Goal: Task Accomplishment & Management: Use online tool/utility

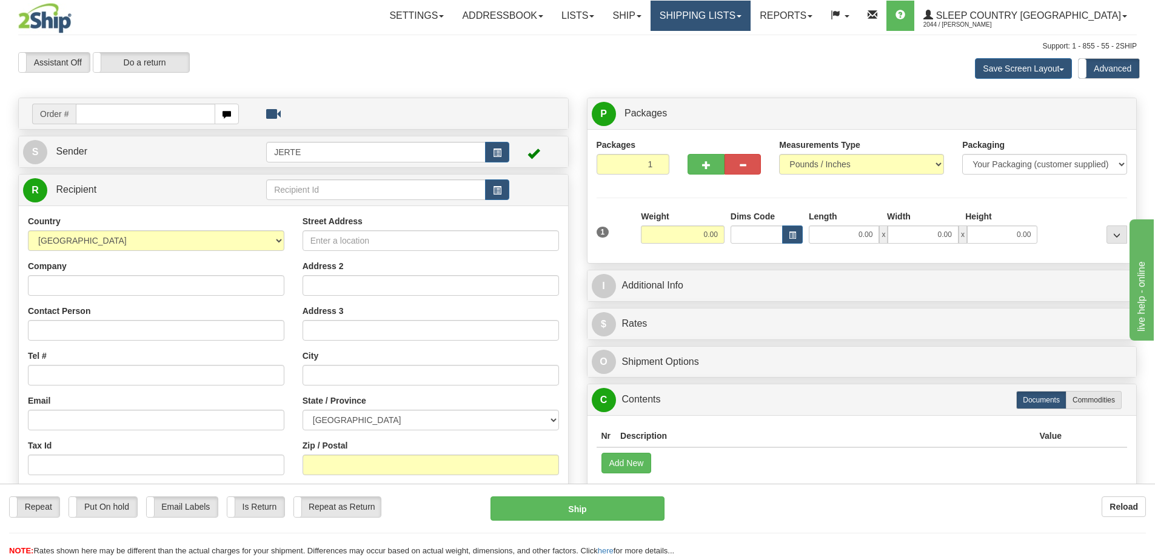
click at [751, 16] on link "Shipping lists" at bounding box center [701, 16] width 100 height 30
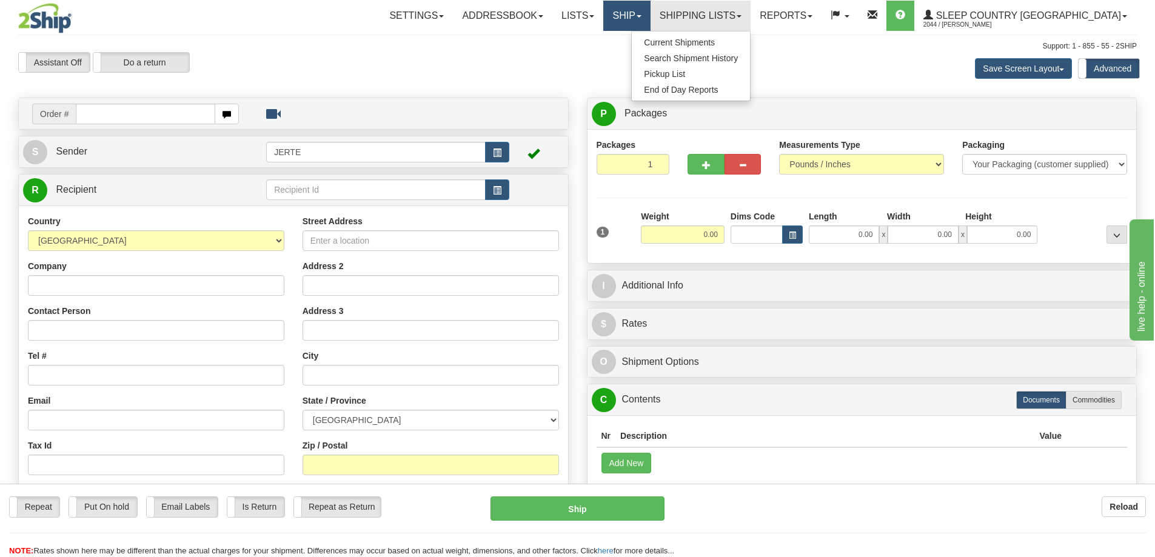
drag, startPoint x: 688, startPoint y: 19, endPoint x: 685, endPoint y: 29, distance: 9.4
click at [650, 20] on link "Ship" at bounding box center [627, 16] width 47 height 30
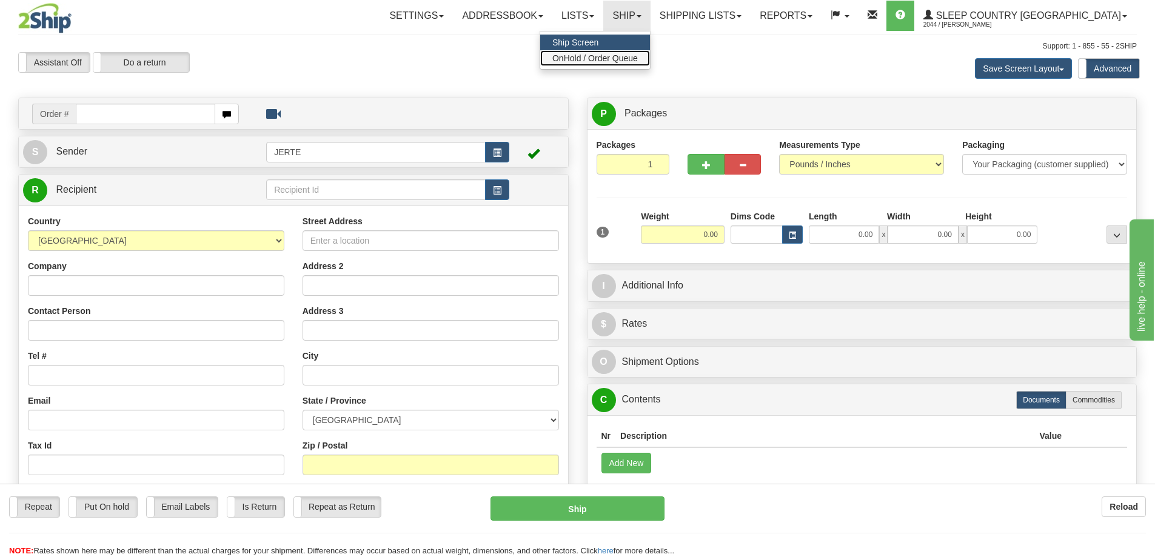
click at [638, 54] on span "OnHold / Order Queue" at bounding box center [596, 58] width 86 height 10
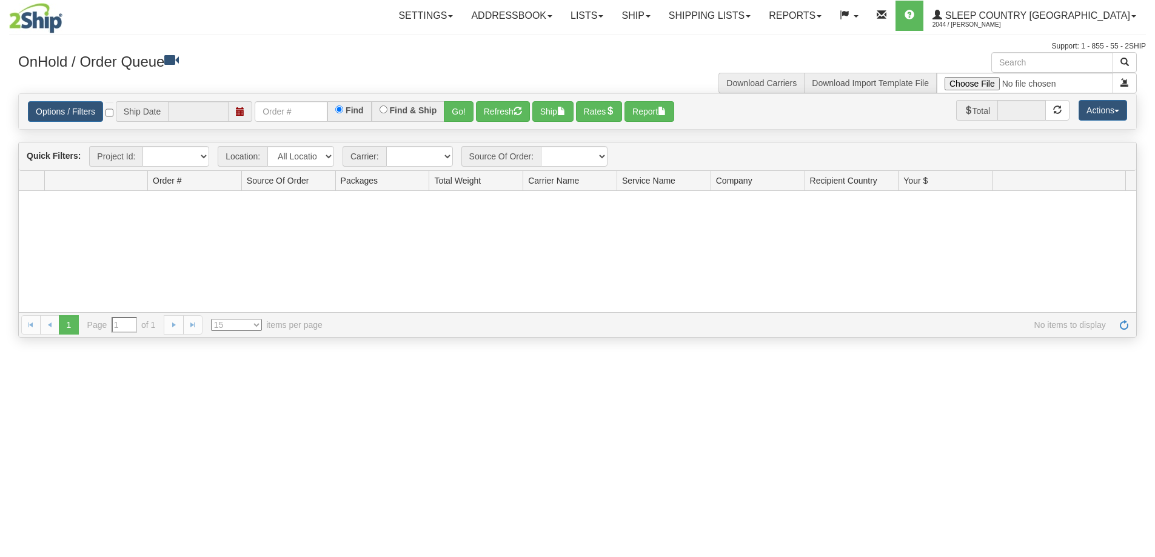
type input "[DATE]"
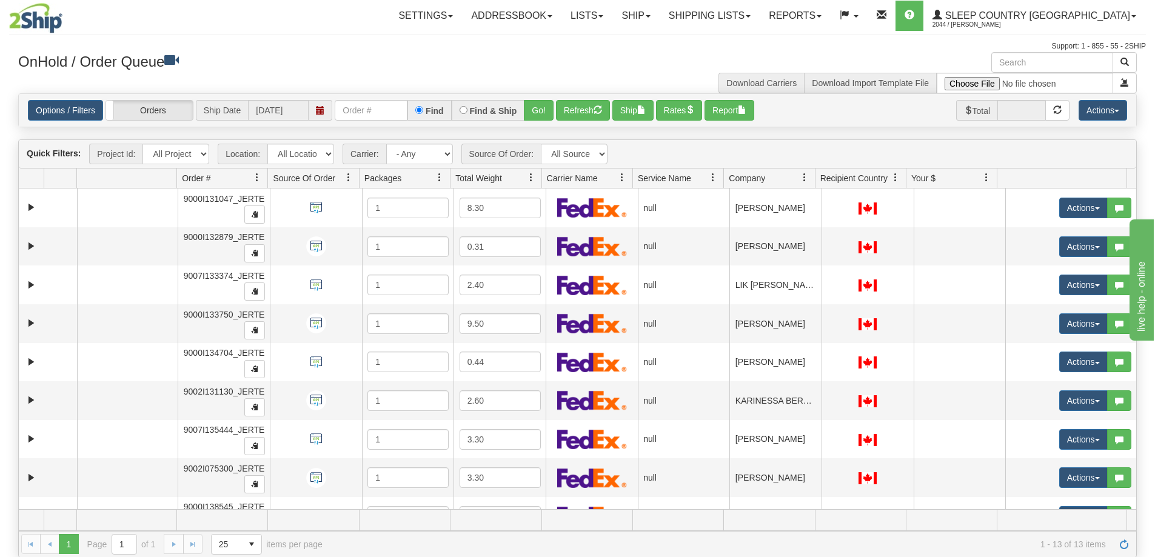
click at [776, 184] on span "Company" at bounding box center [764, 178] width 81 height 20
click at [1094, 113] on button "Actions" at bounding box center [1103, 110] width 49 height 21
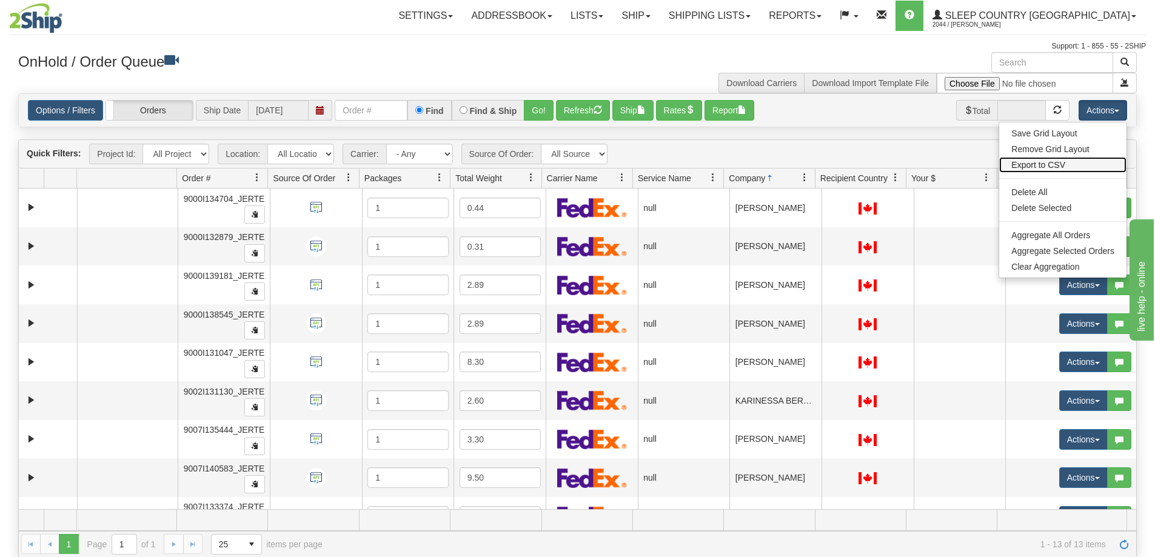
click at [1041, 165] on link "Export to CSV" at bounding box center [1063, 165] width 127 height 16
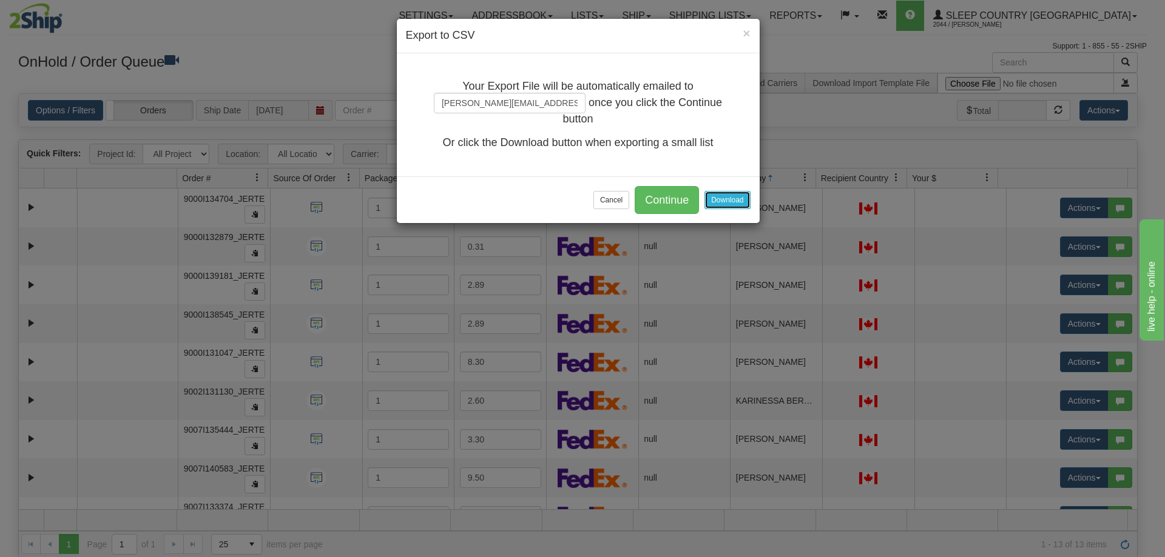
click at [715, 198] on button "Download" at bounding box center [726, 200] width 45 height 18
click at [616, 198] on button "Cancel" at bounding box center [611, 200] width 36 height 18
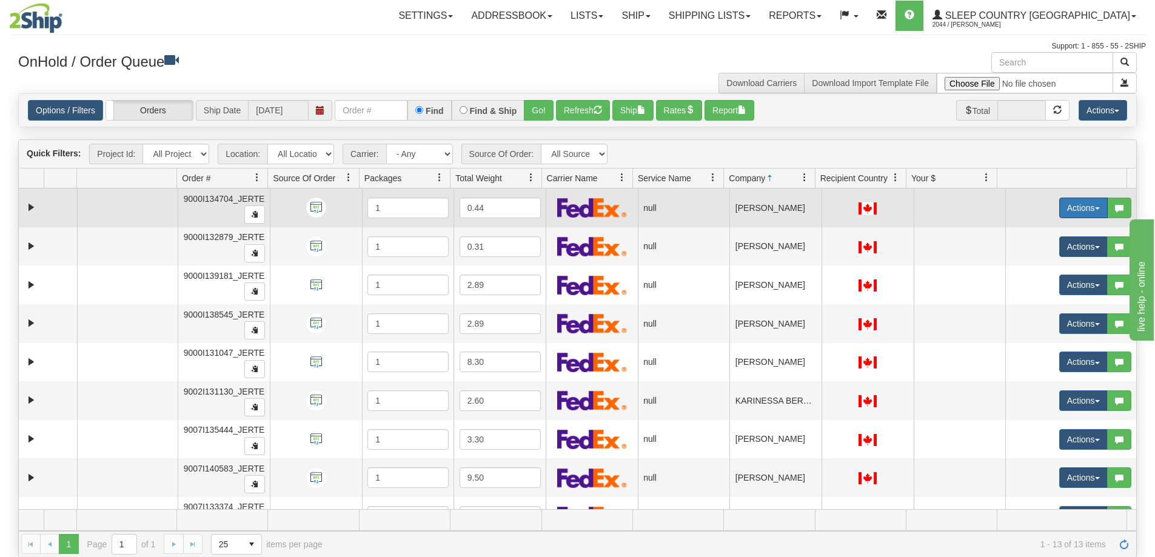
click at [1081, 212] on button "Actions" at bounding box center [1084, 208] width 49 height 21
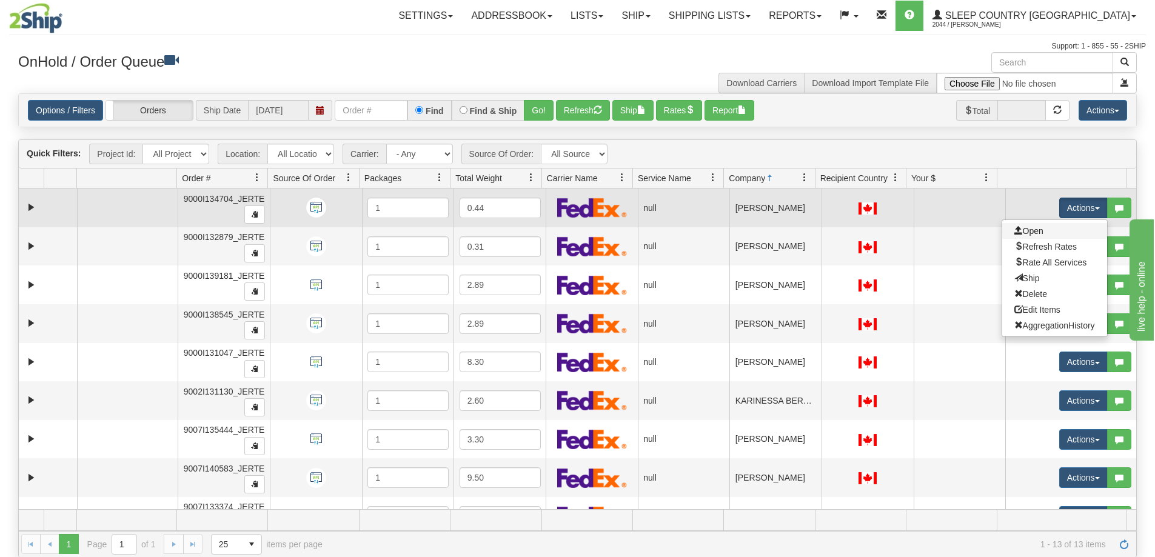
click at [1041, 229] on link "Open" at bounding box center [1055, 231] width 105 height 16
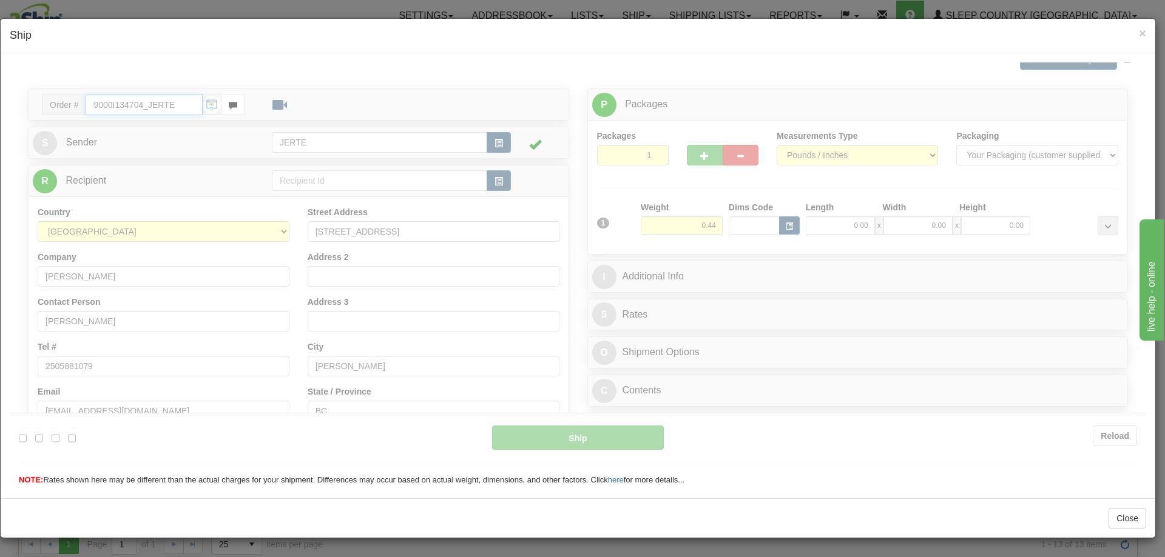
type input "18:41"
type input "16:00"
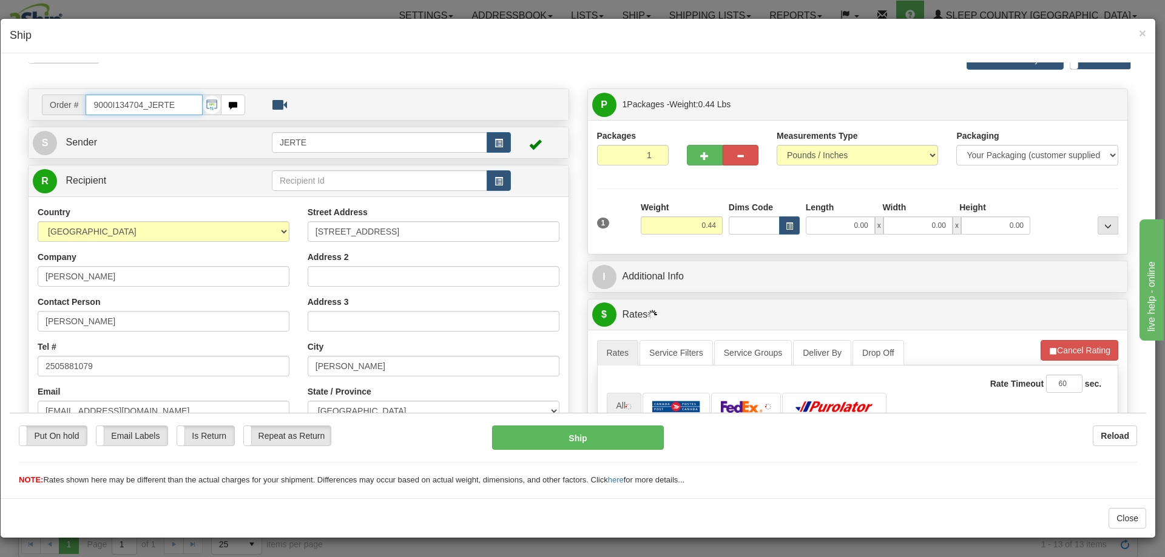
scroll to position [221, 0]
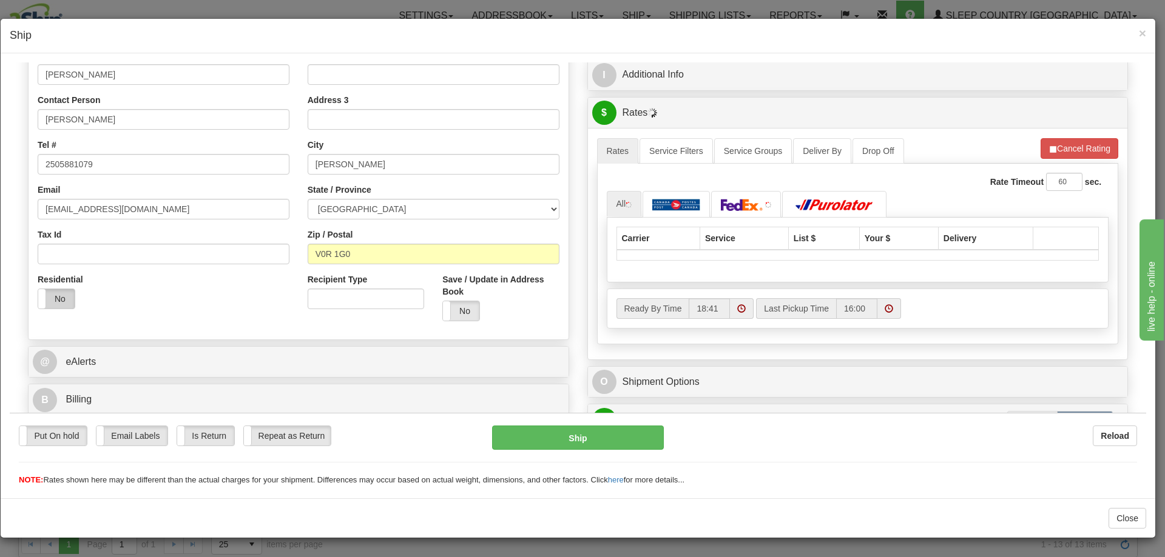
click at [70, 301] on label "No" at bounding box center [56, 298] width 36 height 19
click at [1094, 143] on button "Cancel Rating" at bounding box center [1079, 148] width 78 height 21
click at [1094, 144] on button "Refresh Rates" at bounding box center [1079, 148] width 78 height 21
click at [737, 308] on span at bounding box center [741, 308] width 8 height 8
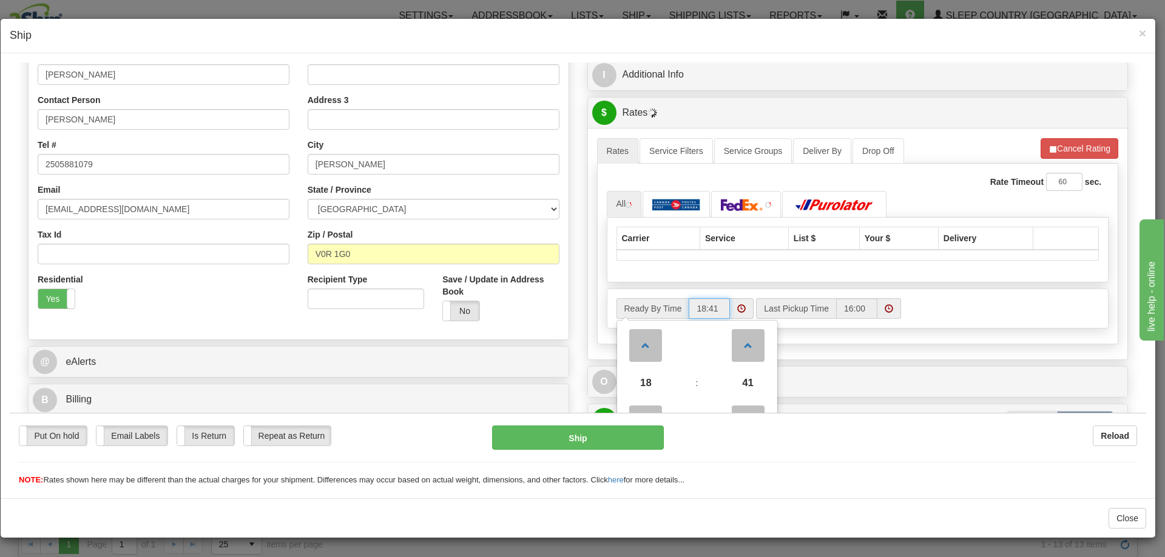
drag, startPoint x: 649, startPoint y: 372, endPoint x: 681, endPoint y: 352, distance: 37.7
click at [650, 372] on span "18" at bounding box center [645, 382] width 33 height 33
click at [762, 363] on td "11" at bounding box center [755, 363] width 39 height 16
click at [739, 361] on link at bounding box center [748, 345] width 36 height 44
click at [740, 374] on span "42" at bounding box center [747, 382] width 33 height 33
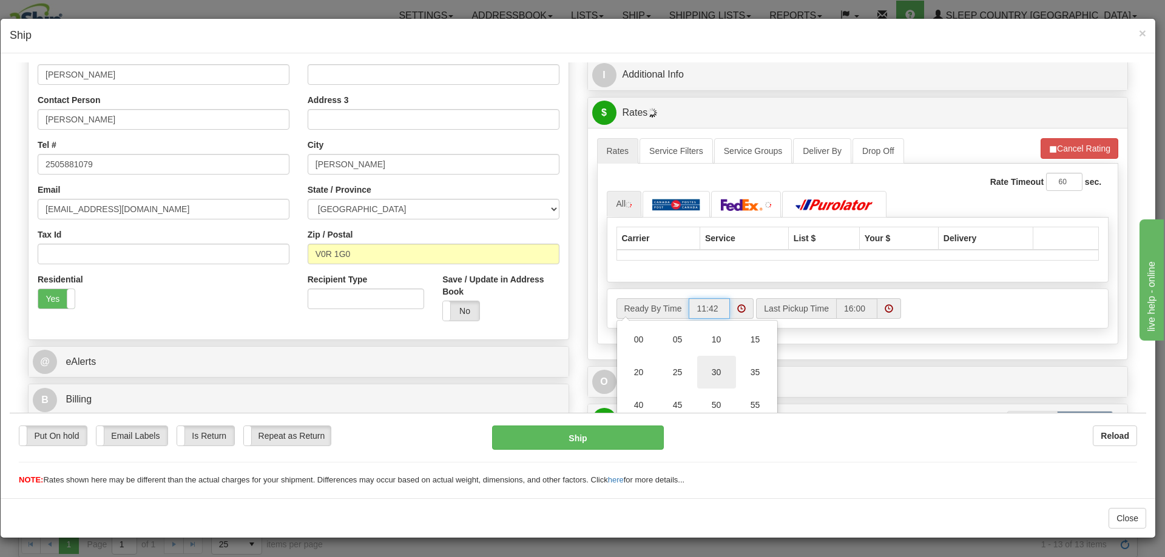
click at [715, 372] on td "30" at bounding box center [716, 371] width 39 height 33
click at [1105, 247] on div "Rate Timeout 60 sec. All :" at bounding box center [858, 253] width 522 height 180
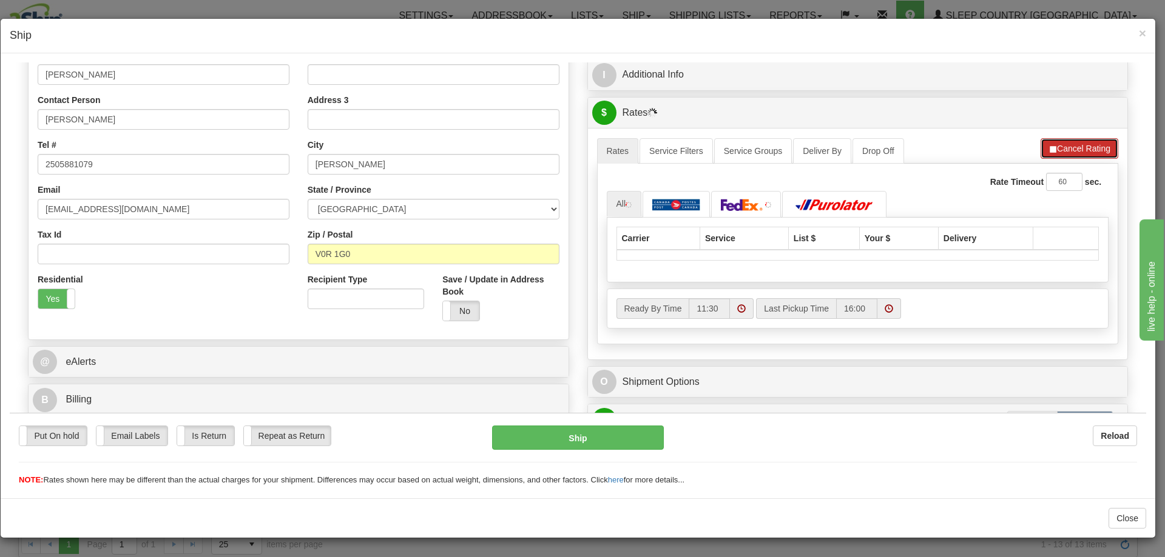
click at [1083, 144] on button "Cancel Rating" at bounding box center [1079, 148] width 78 height 21
click at [1061, 145] on button "Refresh Rates" at bounding box center [1079, 148] width 78 height 21
click at [1139, 29] on span "×" at bounding box center [1141, 33] width 7 height 14
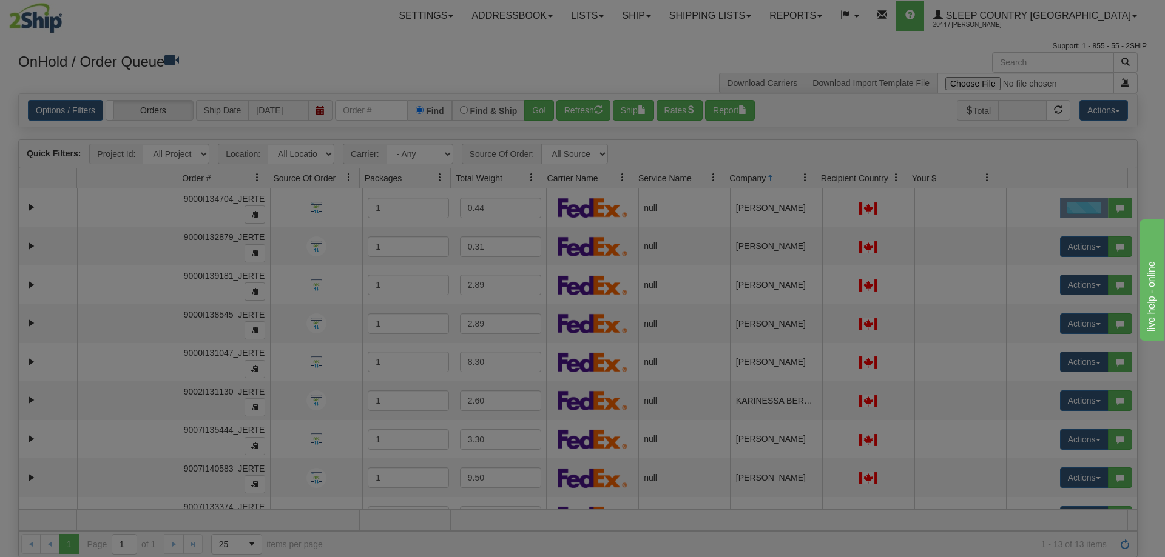
scroll to position [0, 0]
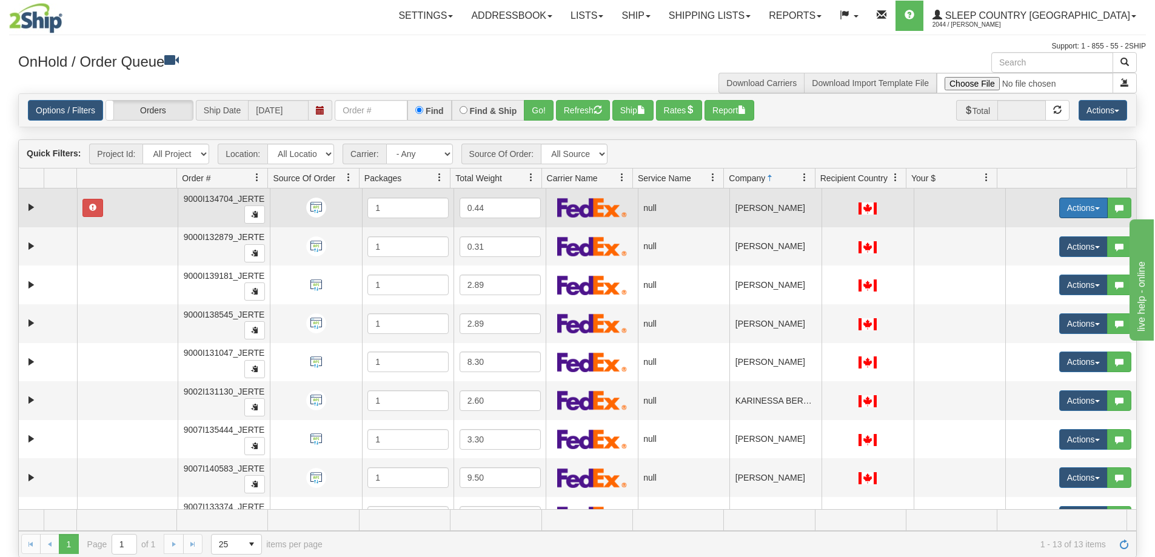
click at [1071, 214] on button "Actions" at bounding box center [1084, 208] width 49 height 21
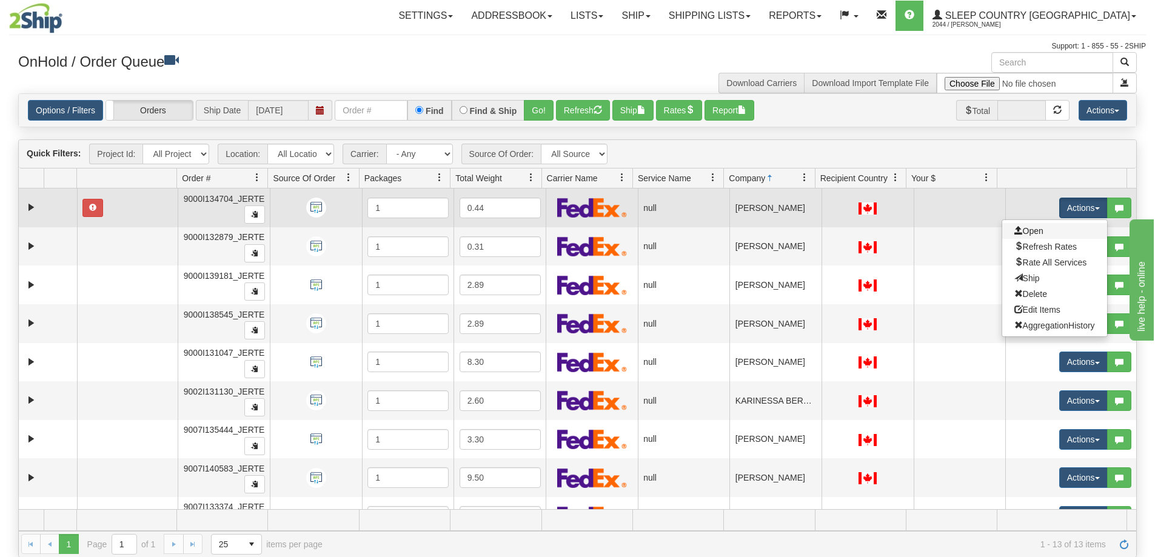
click at [1058, 235] on link "Open" at bounding box center [1055, 231] width 105 height 16
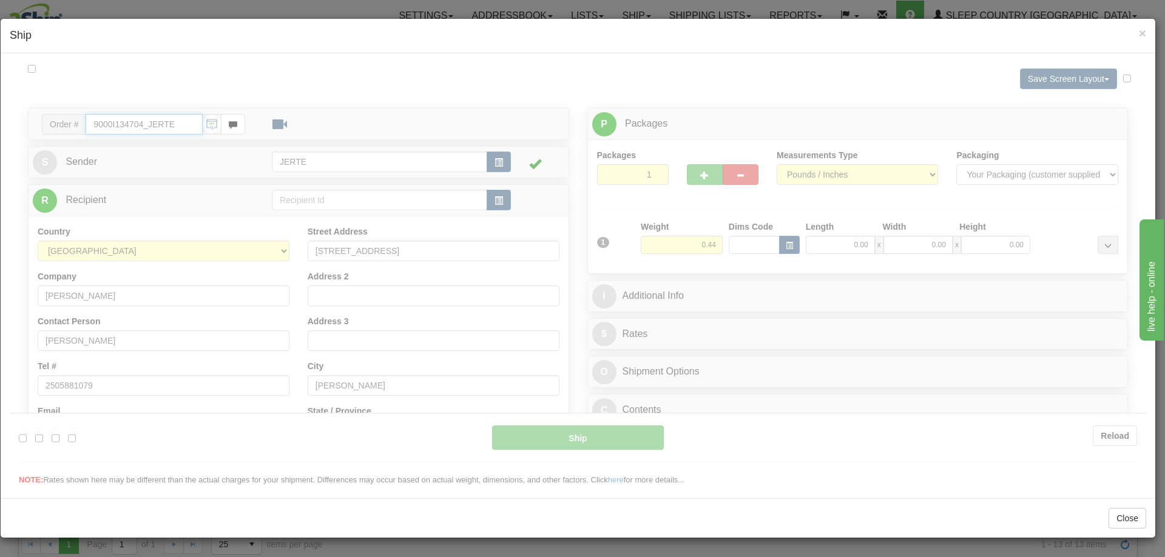
type input "18:41"
type input "16:00"
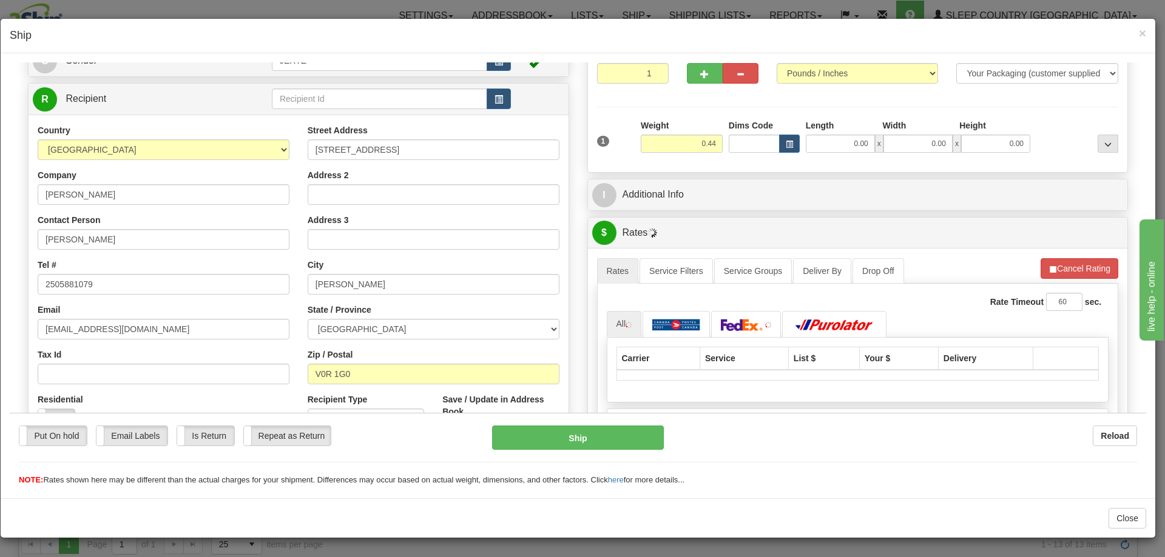
scroll to position [303, 0]
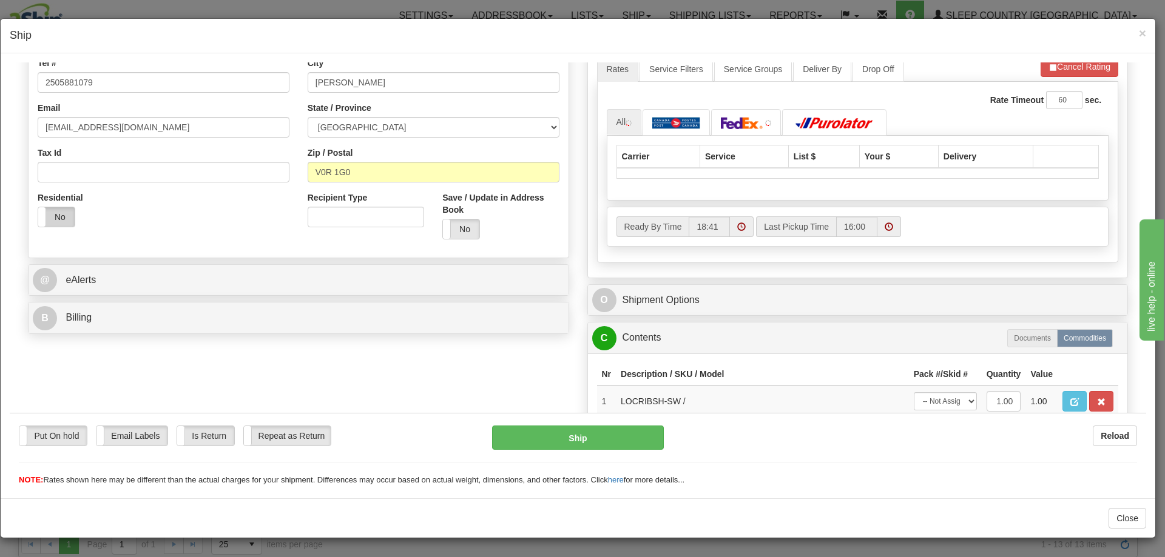
click at [71, 216] on label "No" at bounding box center [56, 216] width 36 height 19
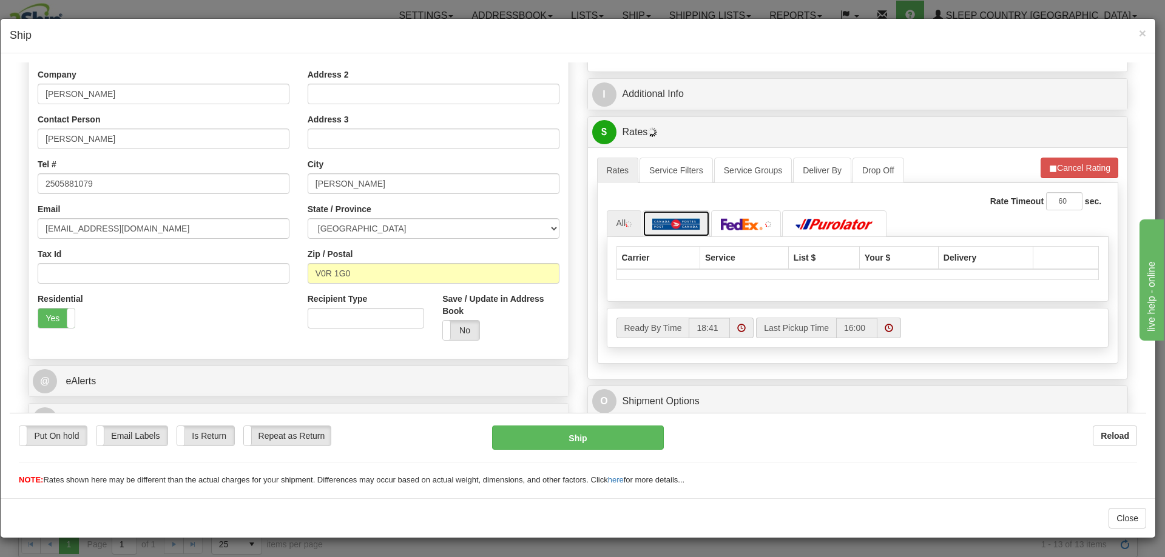
click at [690, 229] on img at bounding box center [676, 224] width 48 height 12
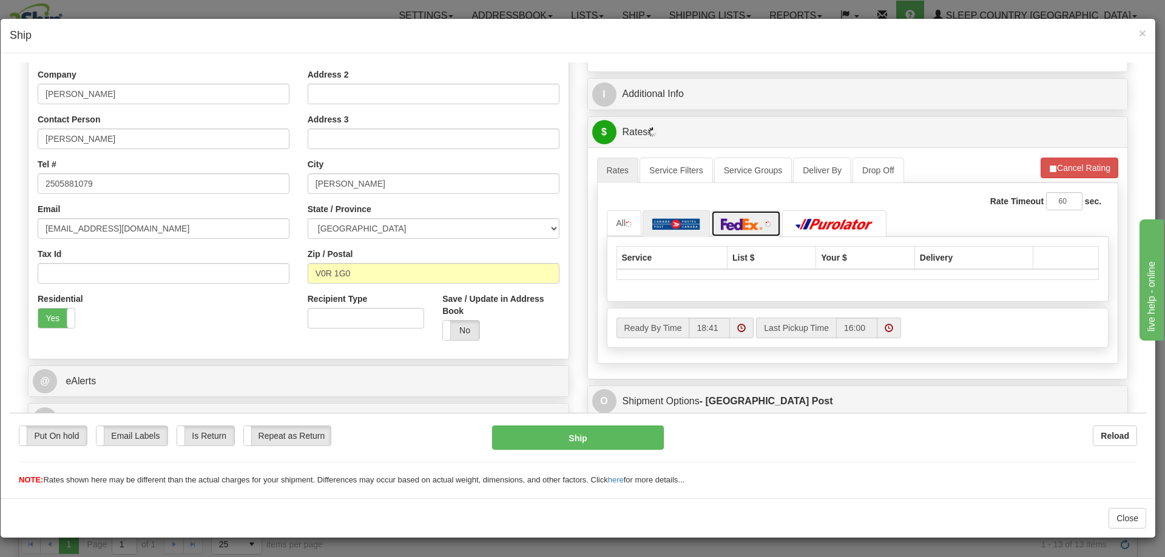
click at [752, 228] on img at bounding box center [742, 224] width 42 height 12
click at [817, 226] on img at bounding box center [834, 224] width 85 height 12
click at [625, 223] on img at bounding box center [628, 224] width 6 height 6
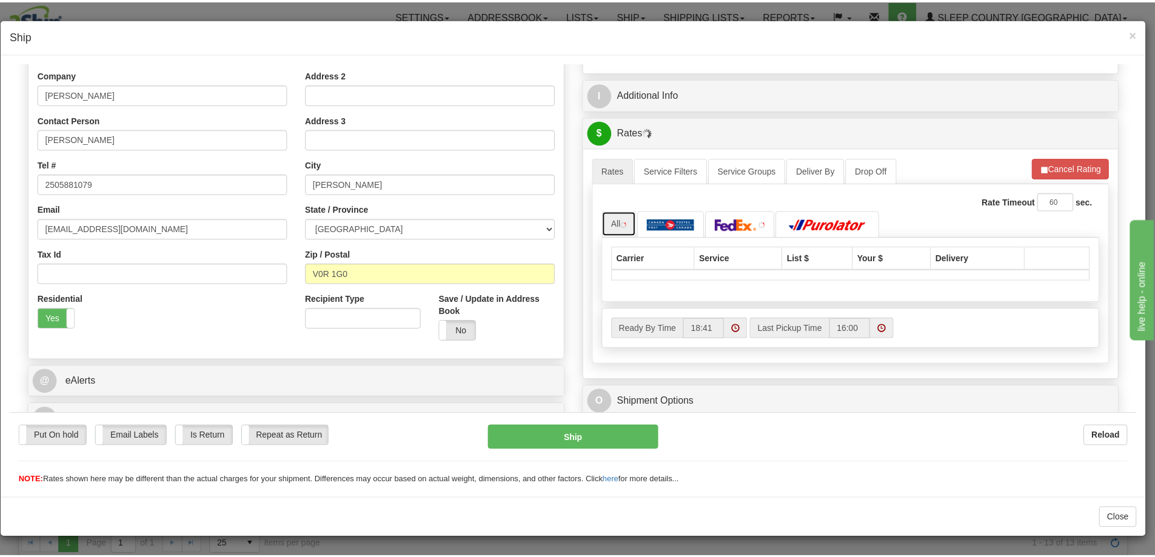
scroll to position [101, 0]
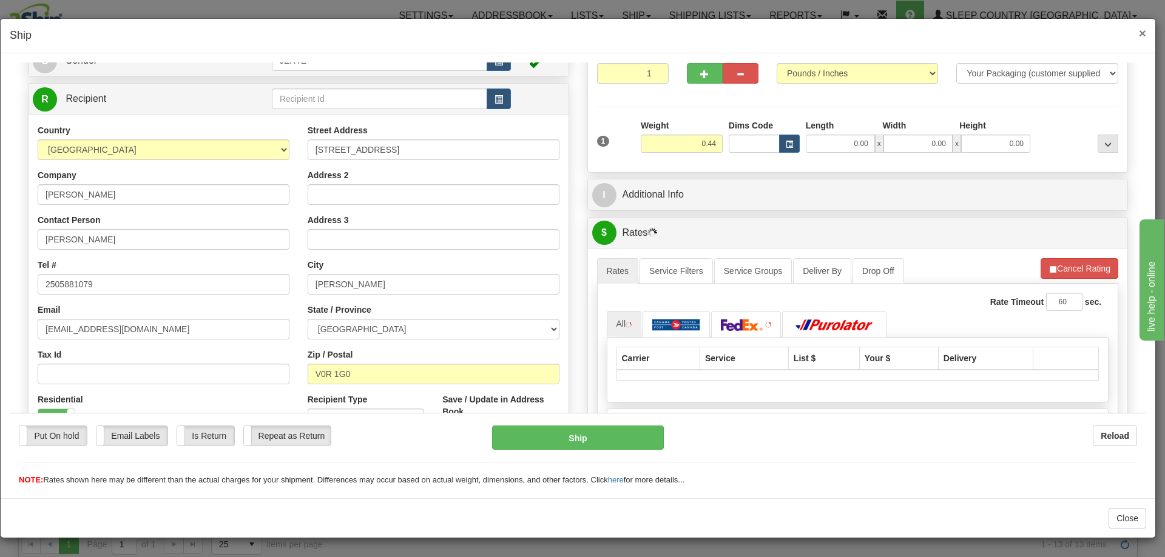
click at [1138, 36] on span "×" at bounding box center [1141, 33] width 7 height 14
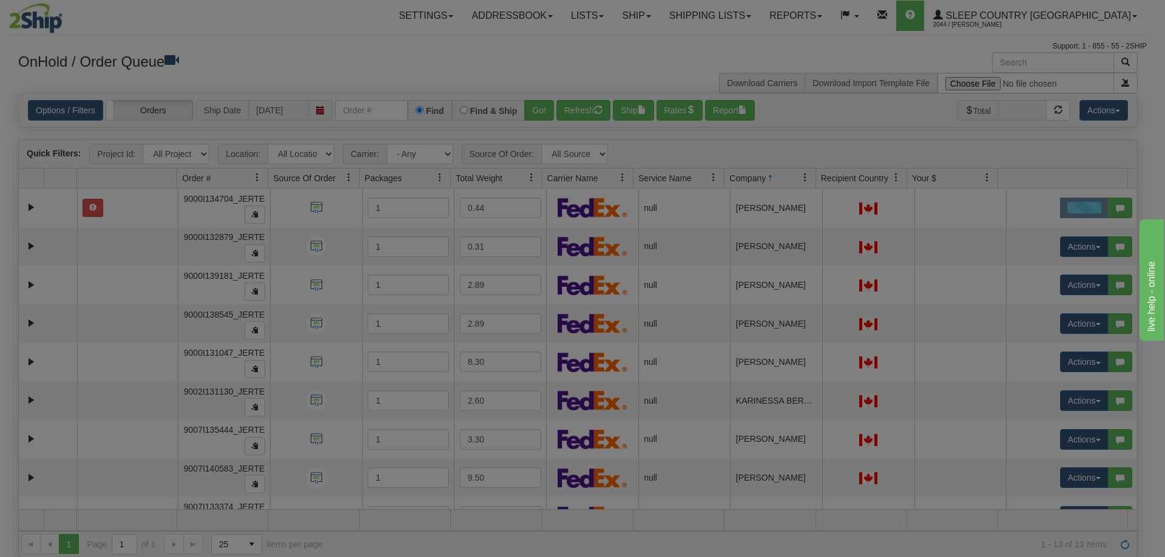
scroll to position [0, 0]
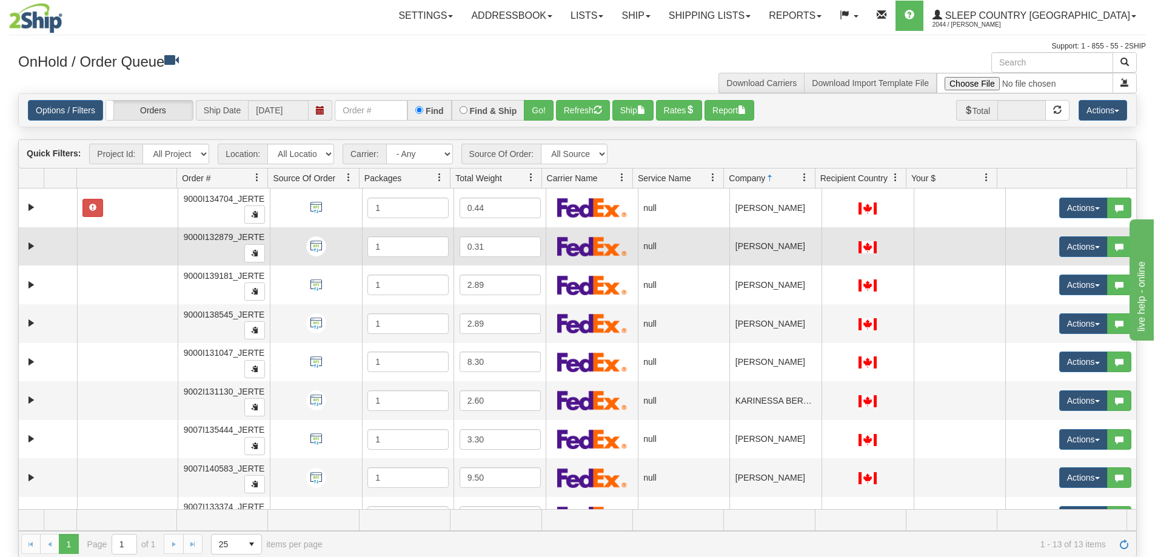
click at [1041, 234] on td "Actions Open Refresh Rates Rate All Services Ship Delete Edit Items Aggregation…" at bounding box center [1071, 246] width 131 height 39
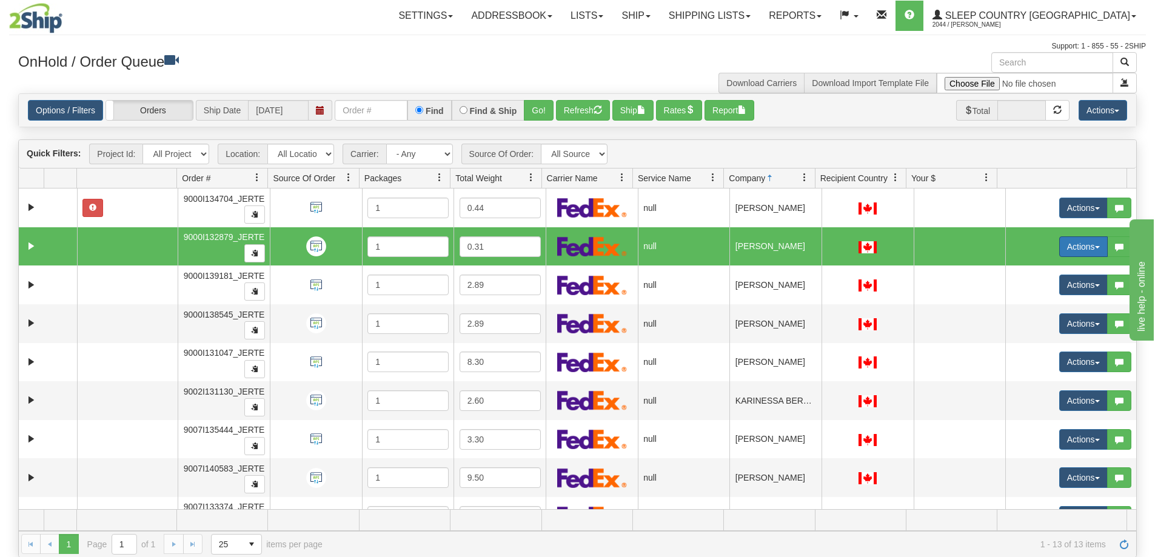
click at [1060, 252] on button "Actions" at bounding box center [1084, 247] width 49 height 21
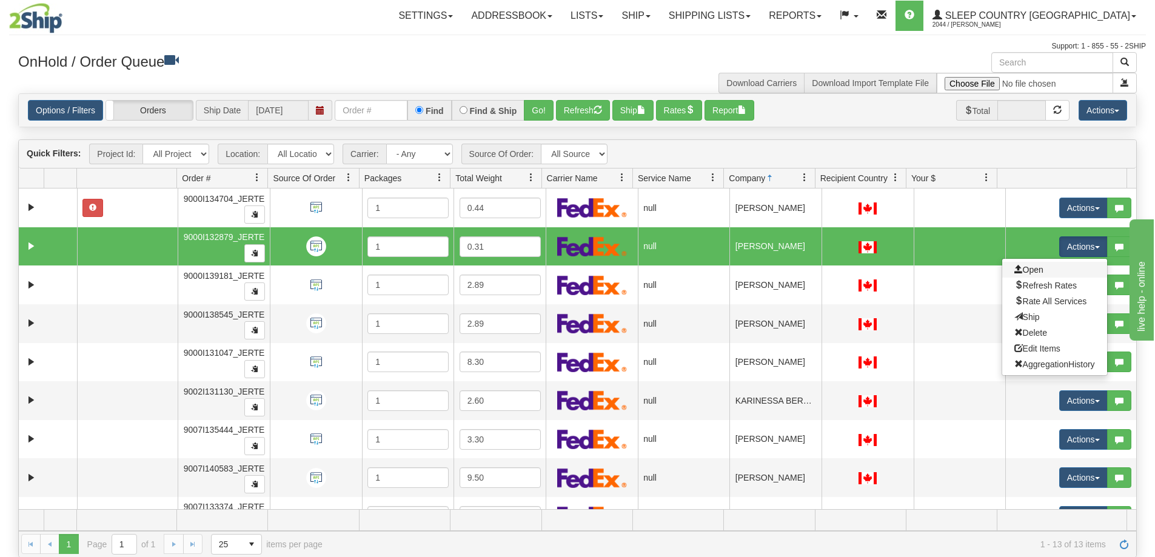
click at [1036, 271] on link "Open" at bounding box center [1055, 270] width 105 height 16
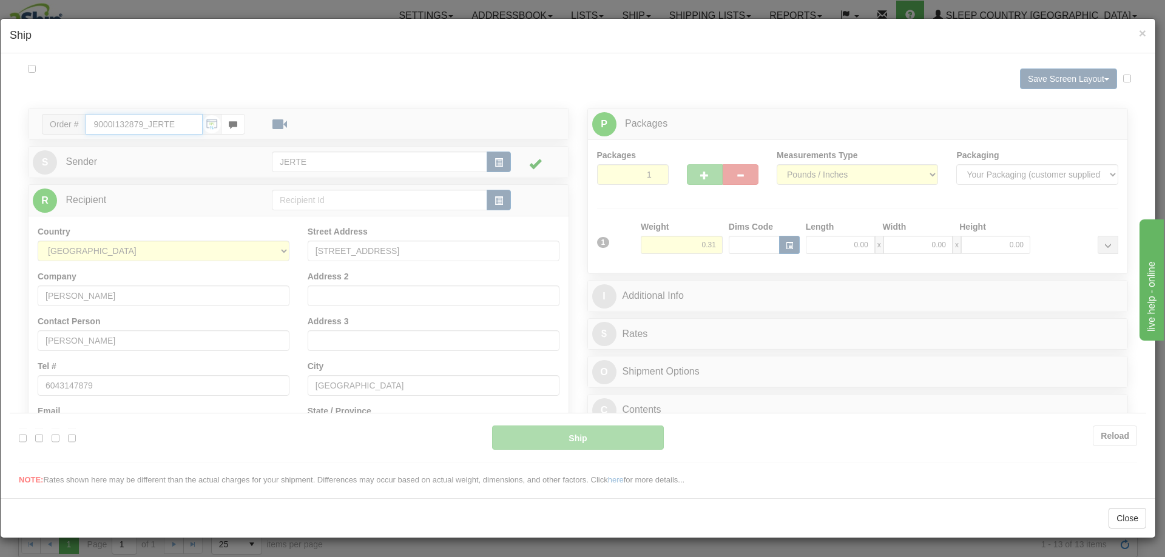
type input "18:42"
type input "16:00"
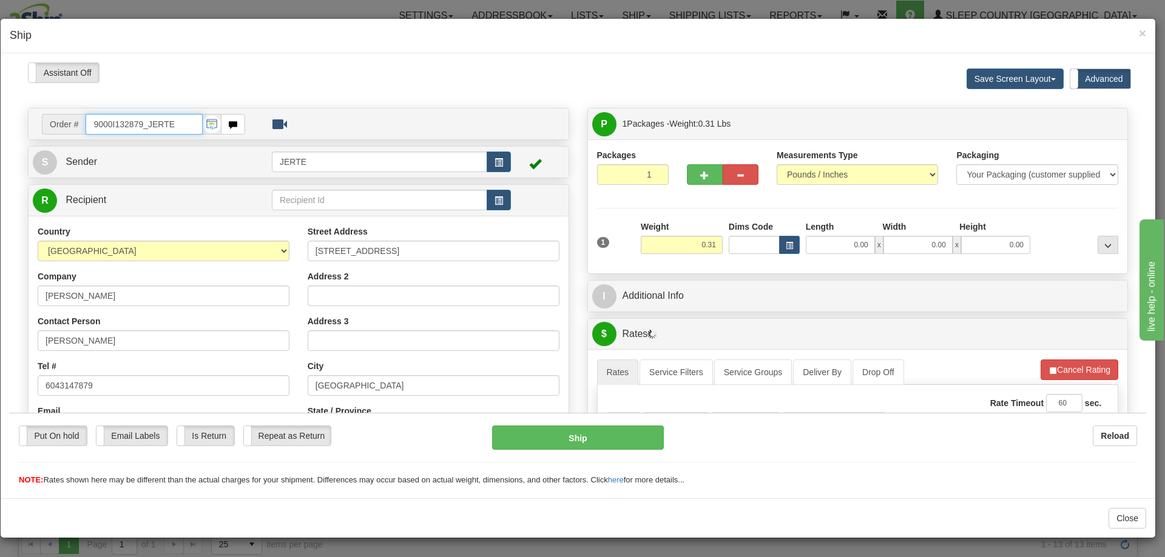
scroll to position [101, 0]
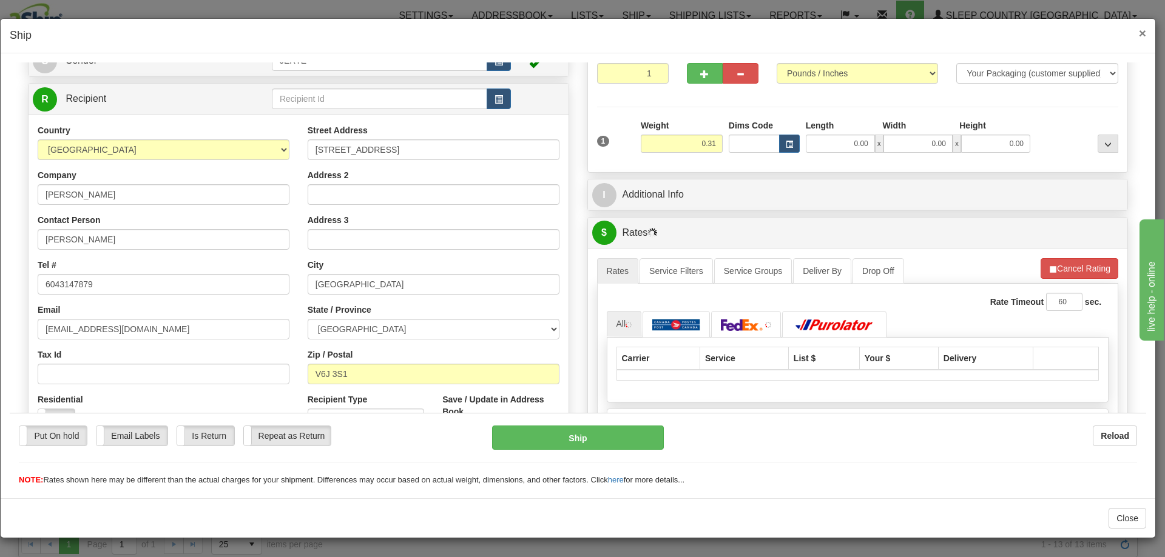
click at [1138, 32] on span "×" at bounding box center [1141, 33] width 7 height 14
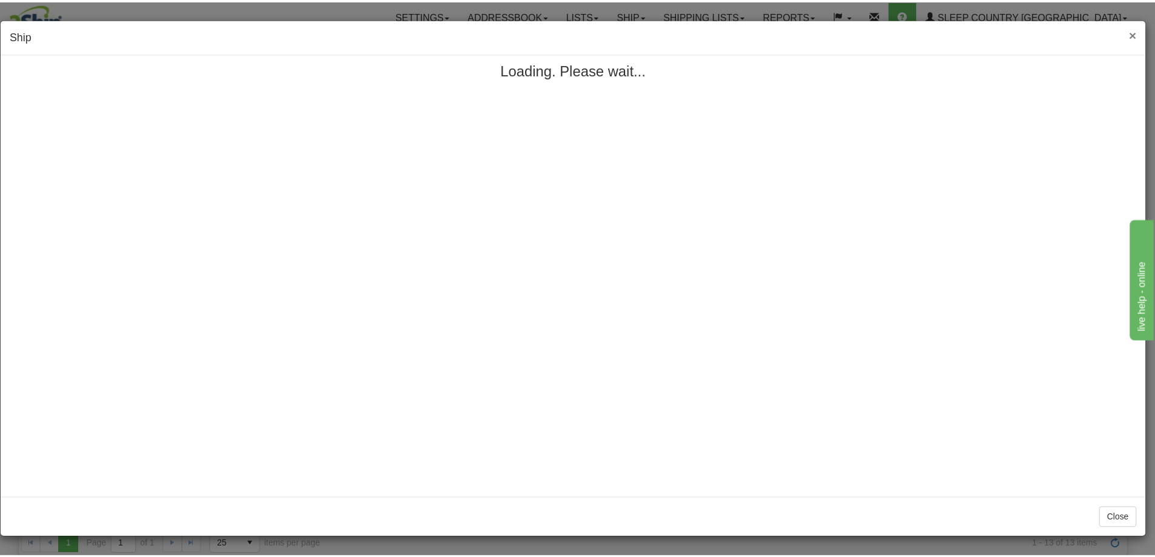
scroll to position [0, 0]
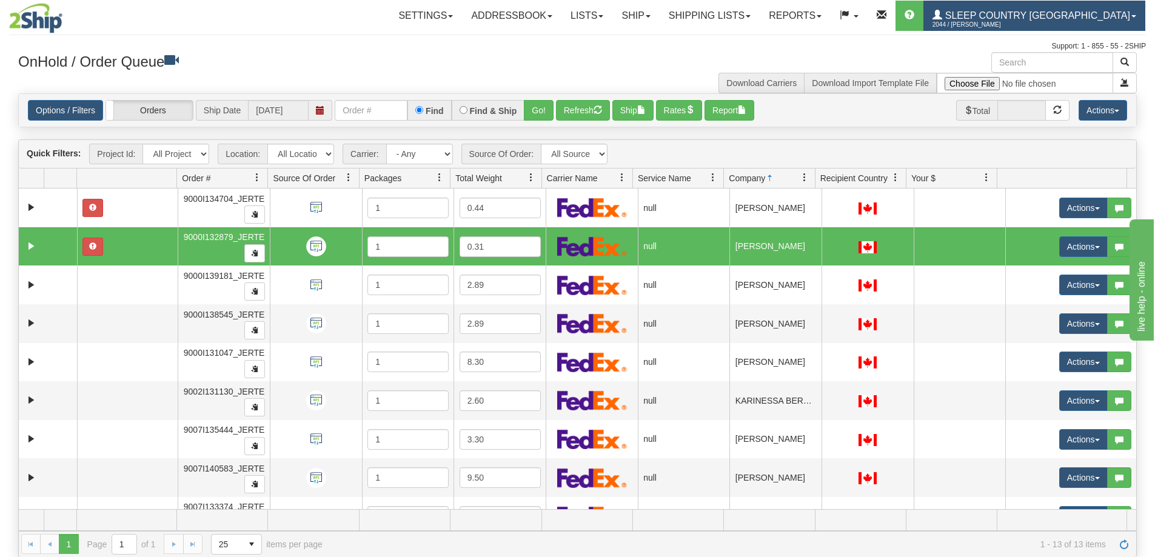
click at [1017, 23] on span "2044 / [PERSON_NAME]" at bounding box center [978, 25] width 91 height 12
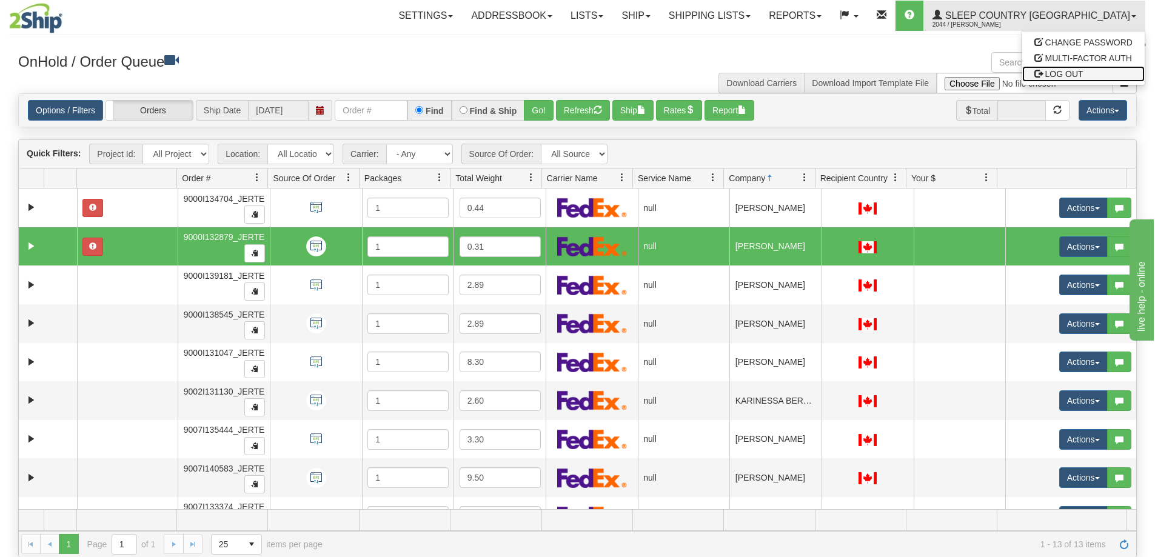
click at [1046, 70] on span "LOG OUT" at bounding box center [1065, 74] width 38 height 10
